Goal: Book appointment/travel/reservation

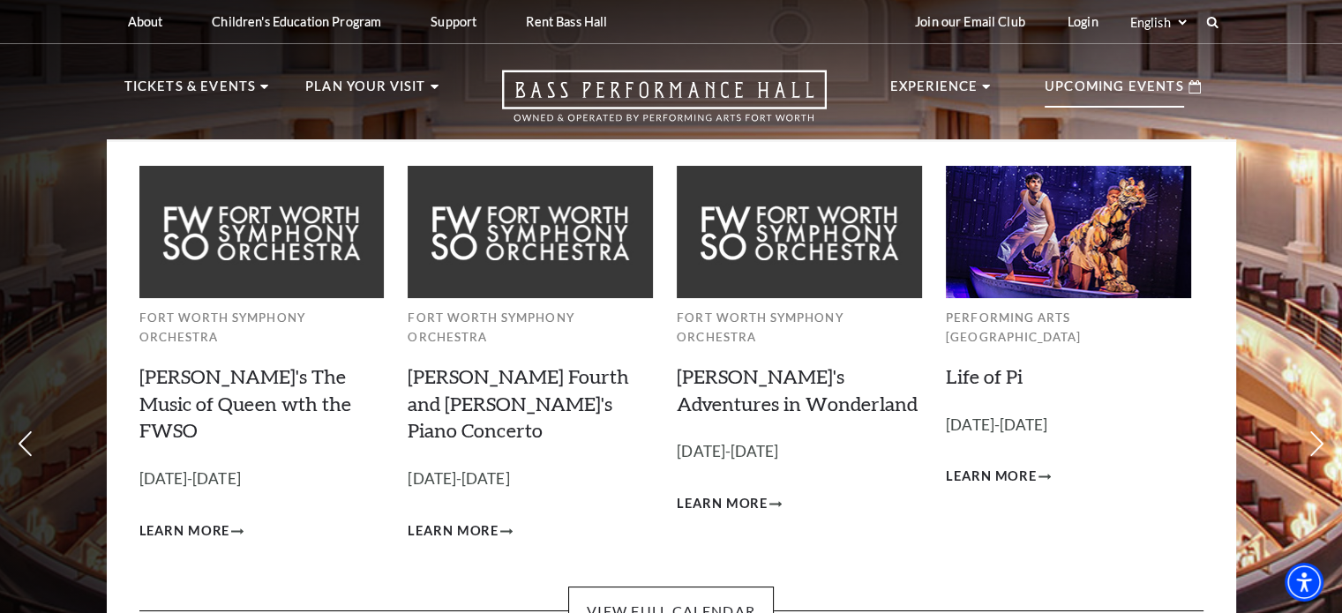
click at [658, 589] on div "Fort Worth Symphony Orchestra Windborne's The Music of Queen wth the FWSO Empty…" at bounding box center [671, 408] width 1129 height 538
click at [650, 587] on link "View Full Calendar" at bounding box center [671, 611] width 206 height 49
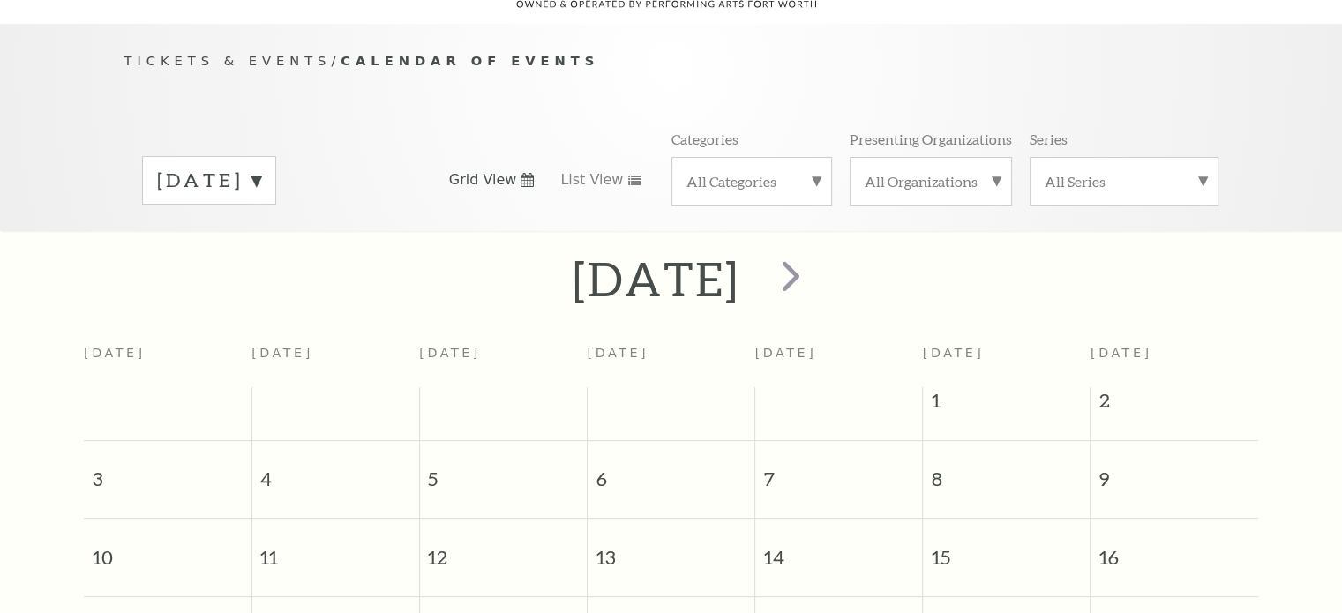
scroll to position [155, 0]
click at [816, 254] on span "next" at bounding box center [791, 275] width 50 height 50
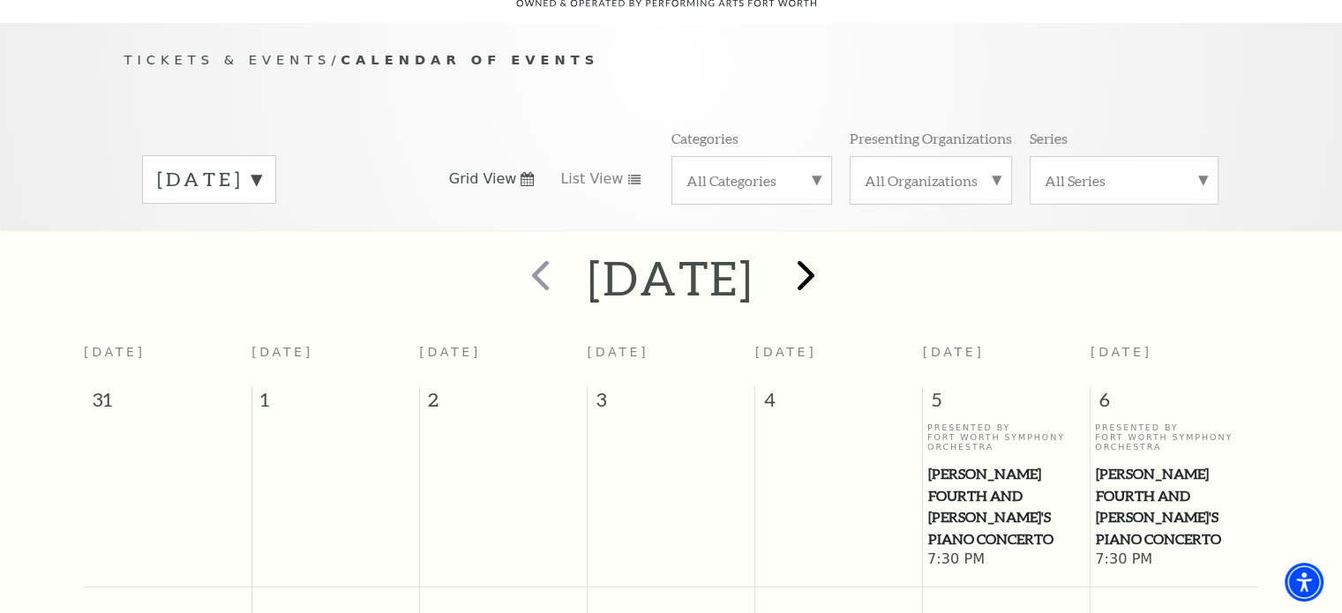
click at [754, 254] on h2 "[DATE]" at bounding box center [671, 278] width 167 height 56
click at [831, 257] on span "next" at bounding box center [806, 275] width 50 height 50
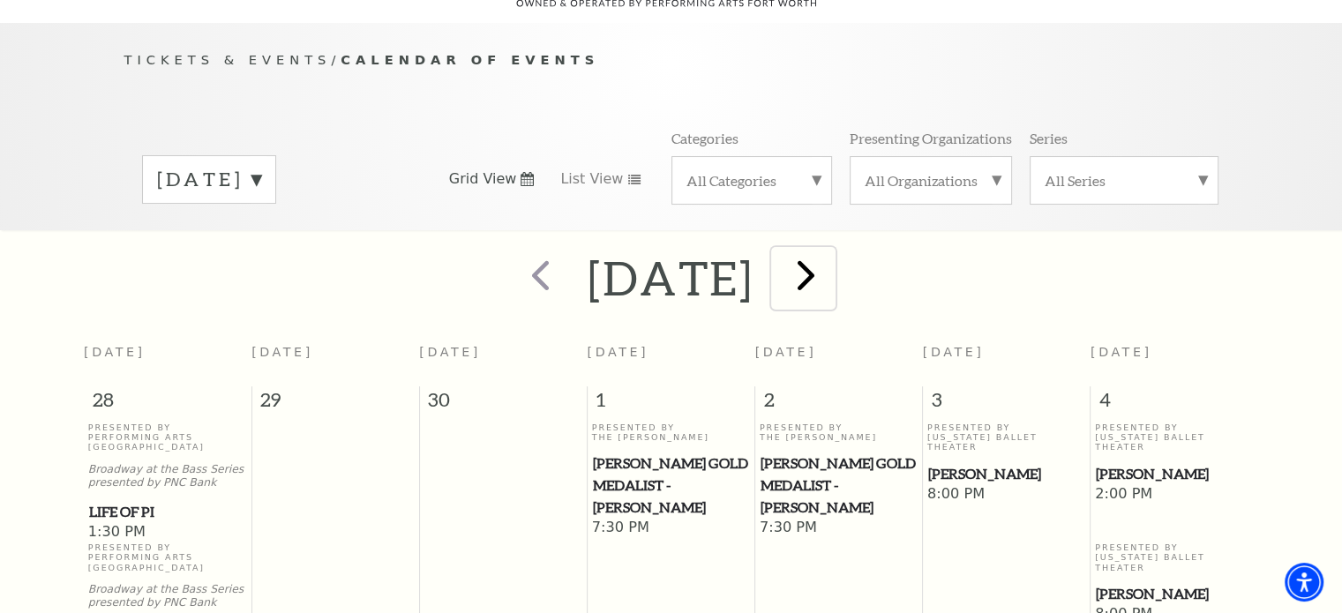
click at [831, 253] on span "next" at bounding box center [806, 275] width 50 height 50
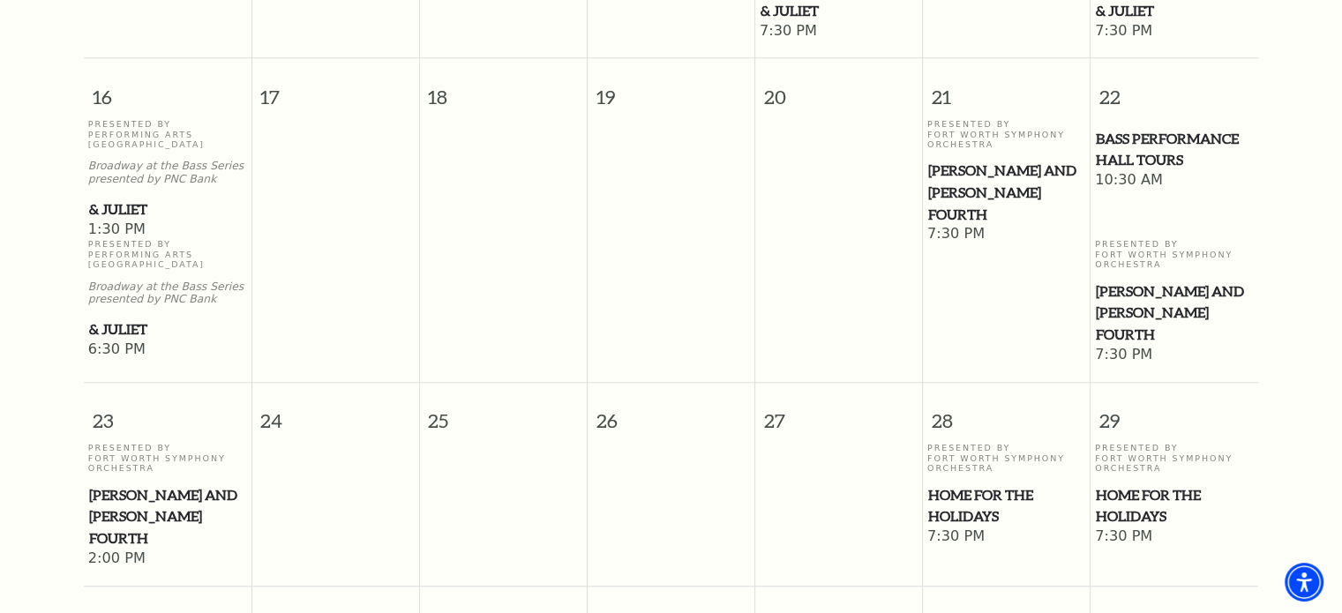
scroll to position [1436, 0]
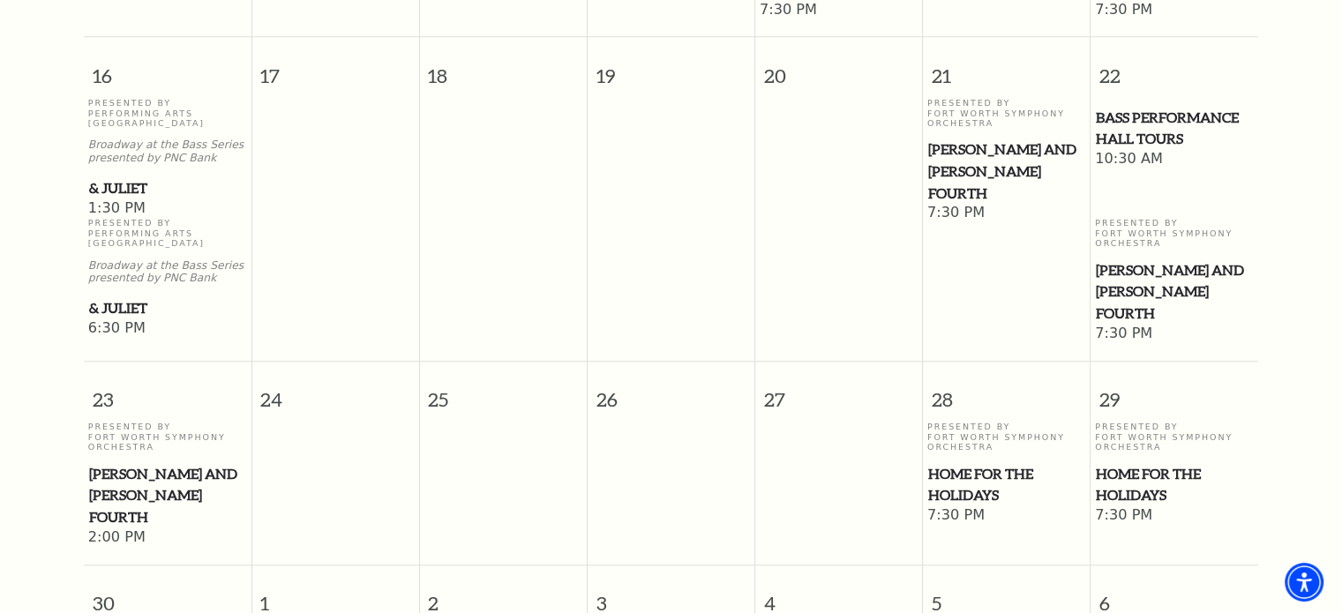
click at [956, 469] on span "Home for the Holidays" at bounding box center [1006, 484] width 157 height 43
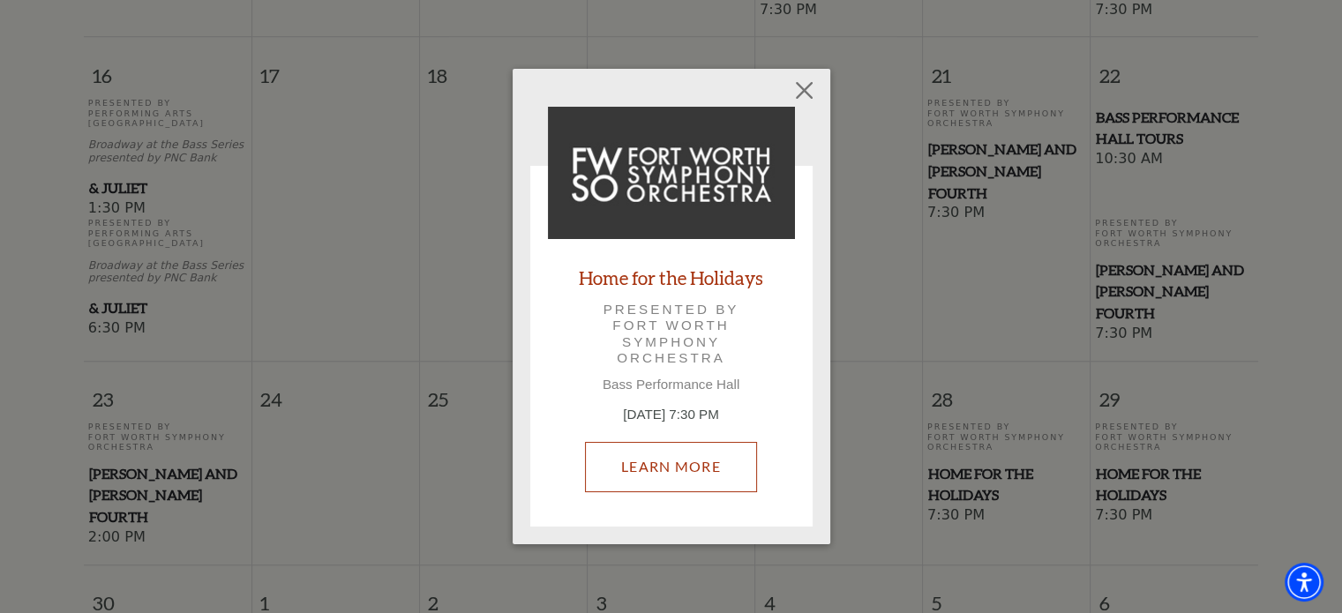
click at [660, 458] on link "Learn More" at bounding box center [671, 466] width 172 height 49
